Goal: Task Accomplishment & Management: Complete application form

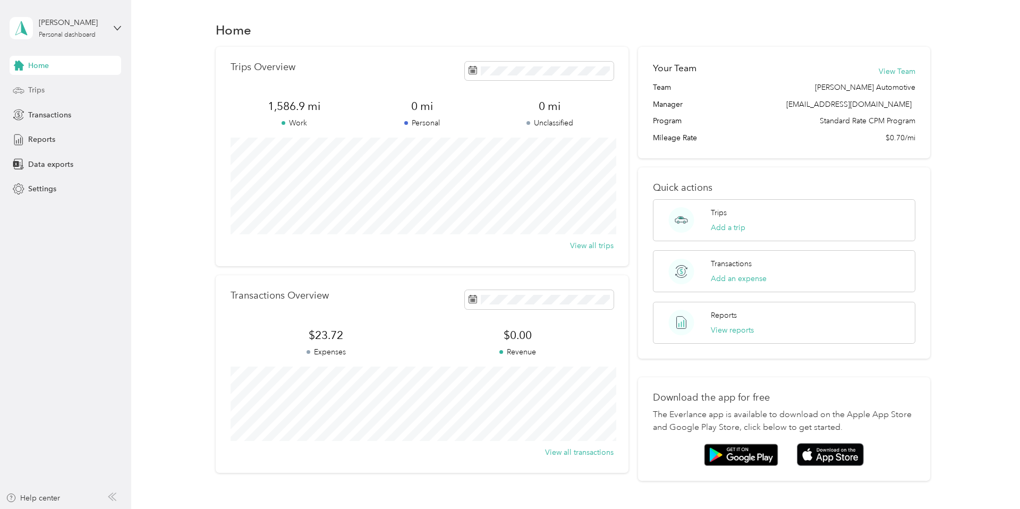
click at [58, 89] on div "Trips" at bounding box center [66, 90] width 112 height 19
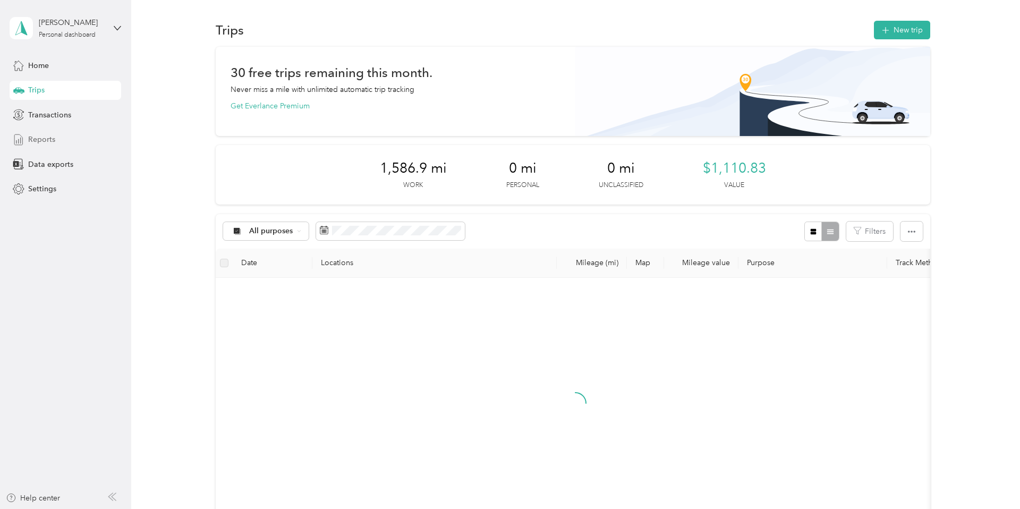
click at [54, 142] on span "Reports" at bounding box center [41, 139] width 27 height 11
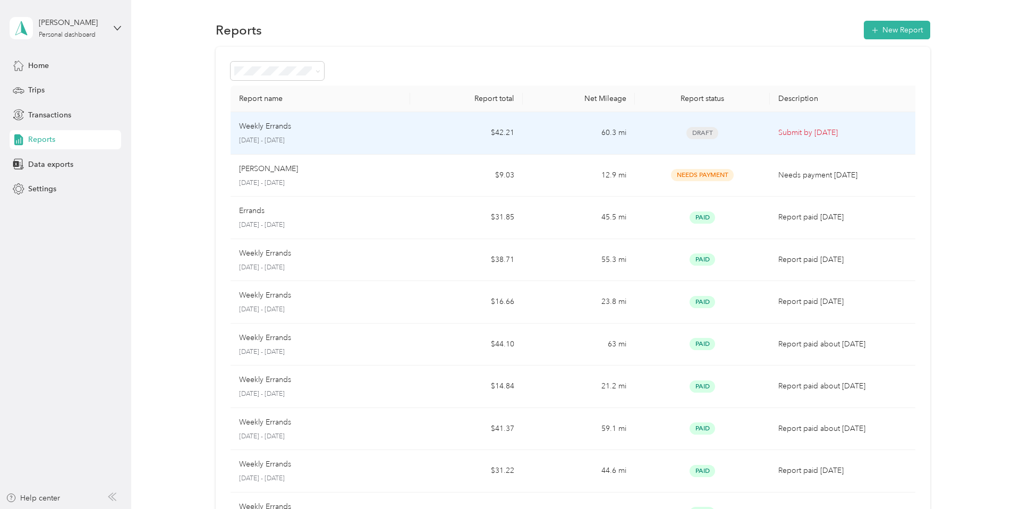
scroll to position [1, 0]
click at [732, 129] on div "Draft" at bounding box center [702, 132] width 118 height 12
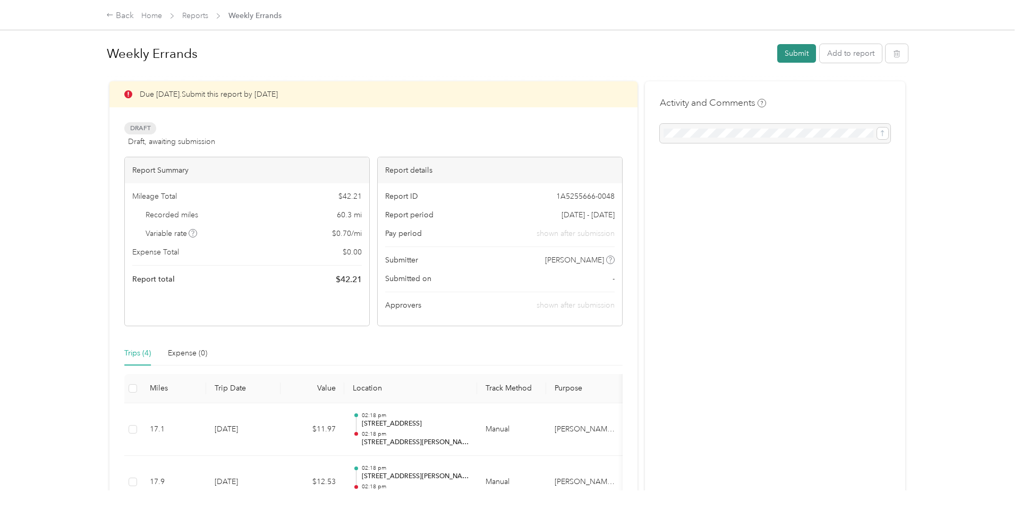
click at [807, 46] on button "Submit" at bounding box center [796, 53] width 39 height 19
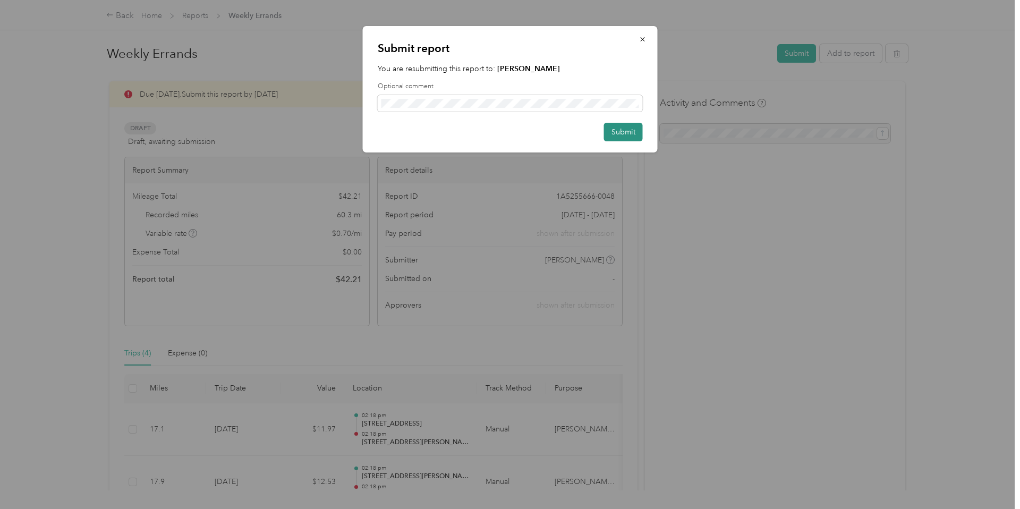
click at [625, 129] on button "Submit" at bounding box center [623, 132] width 39 height 19
